Goal: Use online tool/utility: Utilize a website feature to perform a specific function

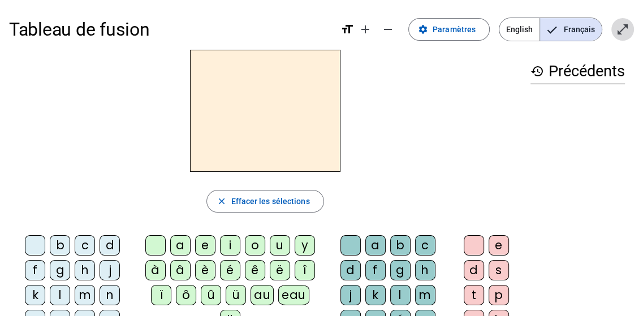
click at [620, 29] on mat-icon "open_in_full" at bounding box center [623, 30] width 14 height 14
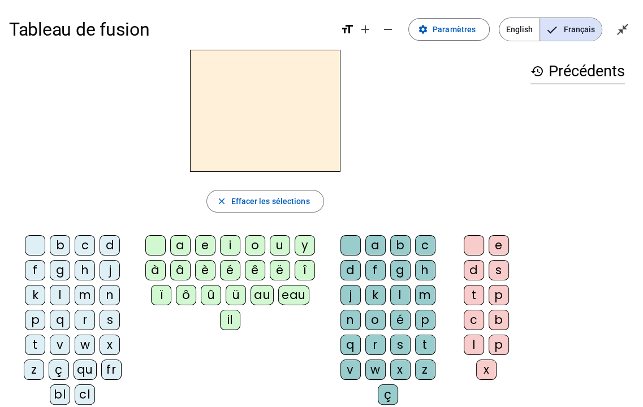
click at [62, 296] on div "l" at bounding box center [60, 295] width 20 height 20
click at [209, 249] on div "e" at bounding box center [205, 245] width 20 height 20
click at [279, 245] on div "u" at bounding box center [280, 245] width 20 height 20
click at [34, 316] on div "t" at bounding box center [35, 345] width 20 height 20
click at [369, 29] on mat-icon "add" at bounding box center [366, 30] width 14 height 14
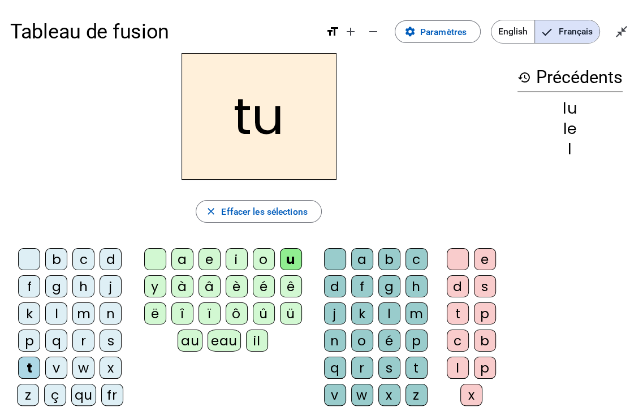
click at [333, 27] on mat-icon "format_size" at bounding box center [333, 32] width 14 height 14
click at [350, 29] on mat-icon "add" at bounding box center [351, 32] width 14 height 14
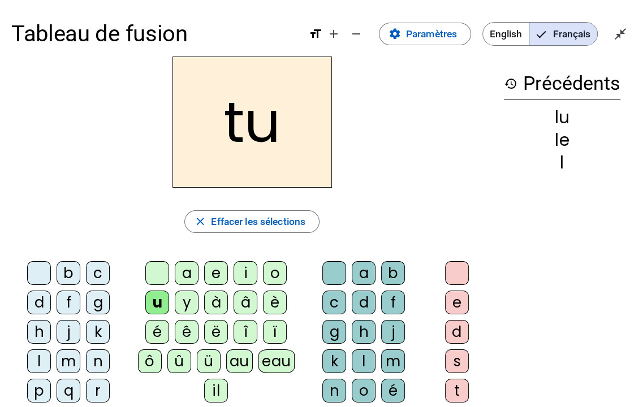
drag, startPoint x: 378, startPoint y: 206, endPoint x: 412, endPoint y: 189, distance: 37.7
click at [412, 189] on div "tu close Effacer les sélections b c d f g h j k l m n p q r s t v w x z ç qu fr…" at bounding box center [251, 324] width 481 height 534
click at [39, 296] on div "d" at bounding box center [39, 303] width 24 height 24
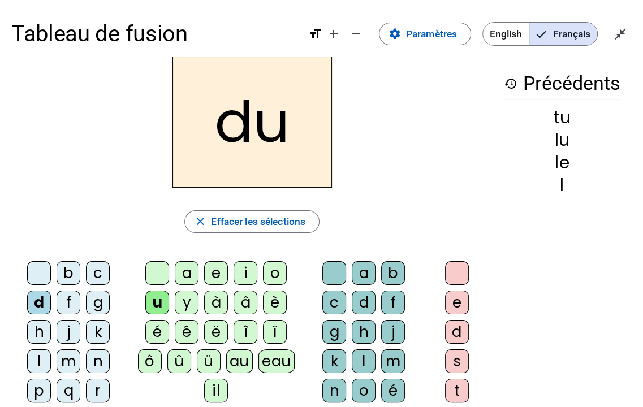
click at [216, 269] on div "e" at bounding box center [216, 273] width 24 height 24
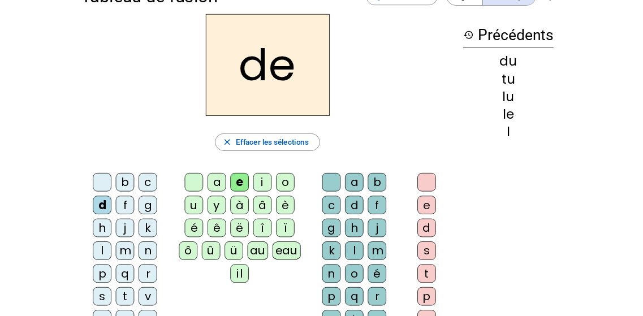
scroll to position [57, 0]
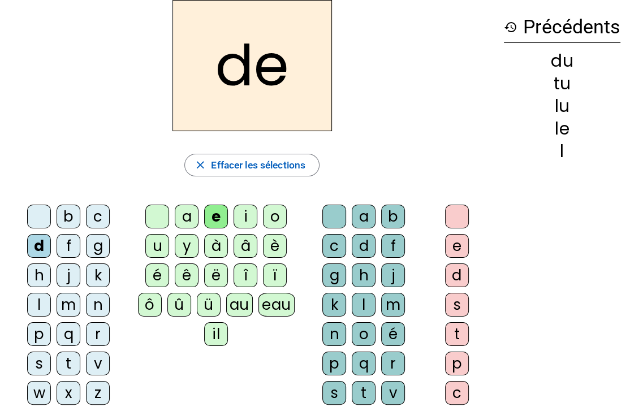
click at [66, 316] on div "t" at bounding box center [69, 364] width 24 height 24
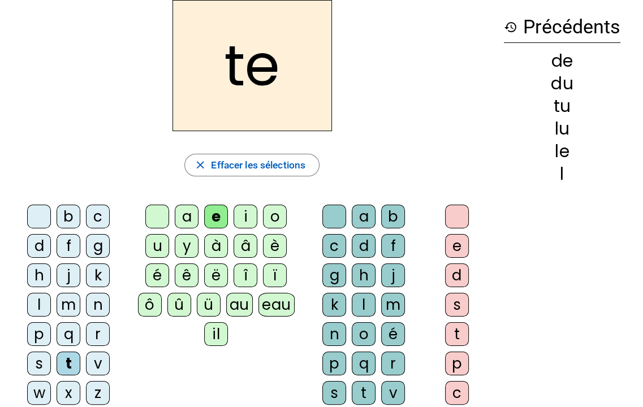
click at [184, 217] on div "a" at bounding box center [187, 217] width 24 height 24
